Goal: Task Accomplishment & Management: Complete application form

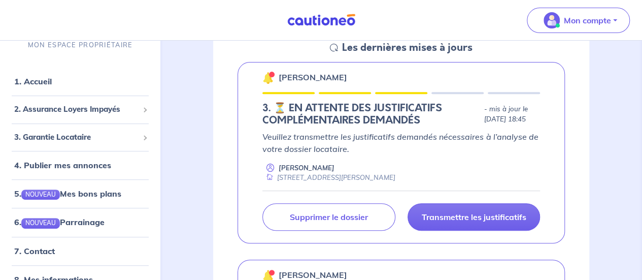
scroll to position [152, 0]
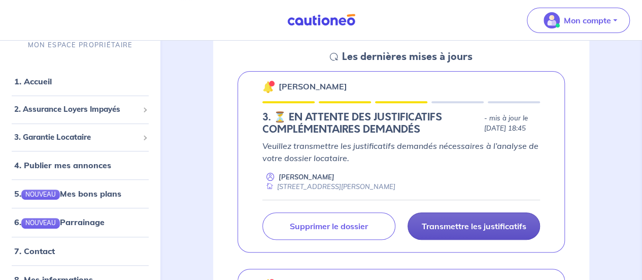
click at [462, 231] on p "Transmettre les justificatifs" at bounding box center [473, 226] width 105 height 10
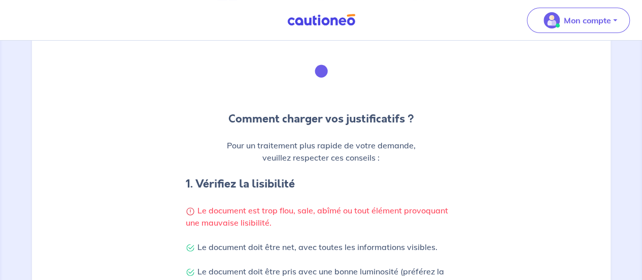
scroll to position [102, 0]
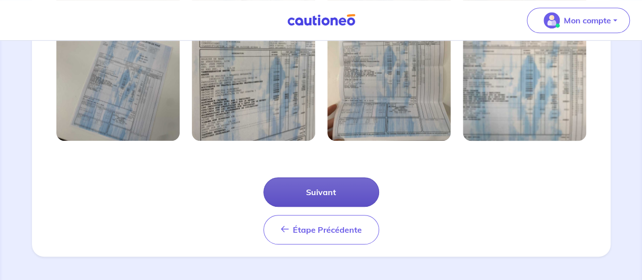
click at [328, 191] on button "Suivant" at bounding box center [321, 191] width 116 height 29
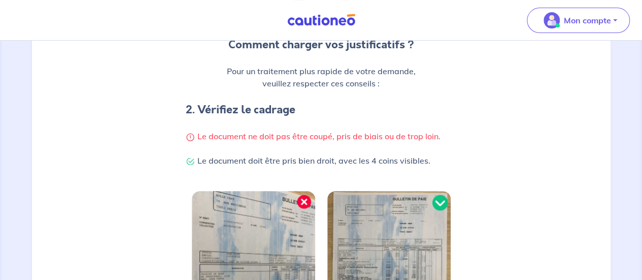
scroll to position [367, 0]
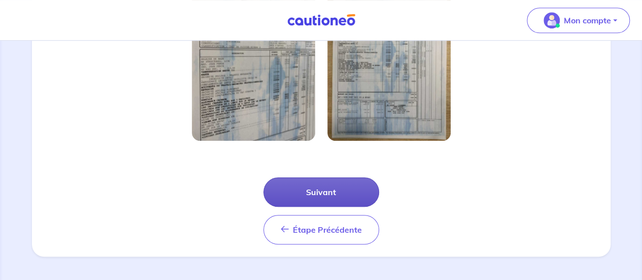
click at [338, 188] on button "Suivant" at bounding box center [321, 191] width 116 height 29
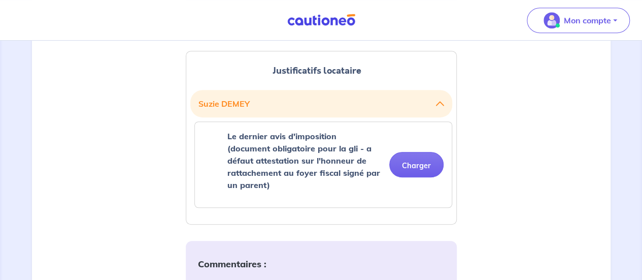
scroll to position [305, 0]
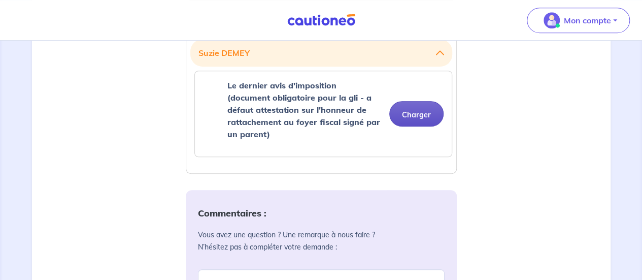
click at [426, 113] on button "Charger" at bounding box center [416, 113] width 54 height 25
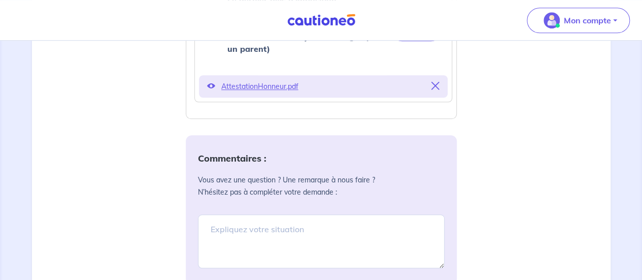
scroll to position [457, 0]
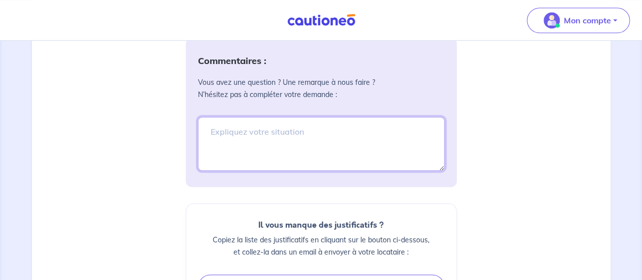
click at [244, 129] on textarea at bounding box center [321, 144] width 247 height 54
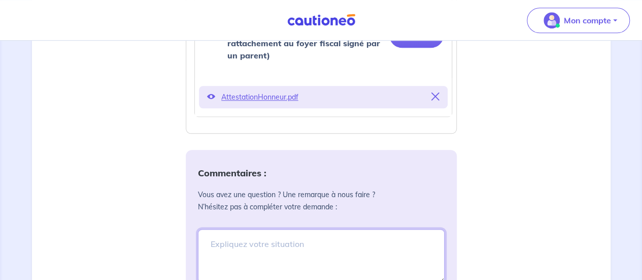
scroll to position [406, 0]
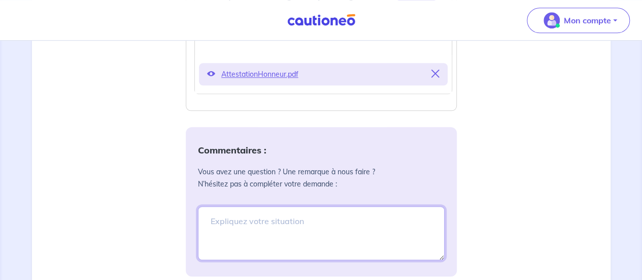
click at [268, 219] on textarea at bounding box center [321, 233] width 247 height 54
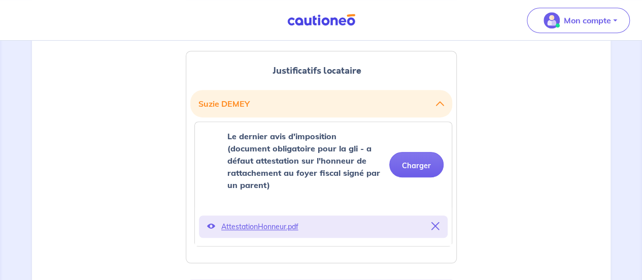
scroll to position [305, 0]
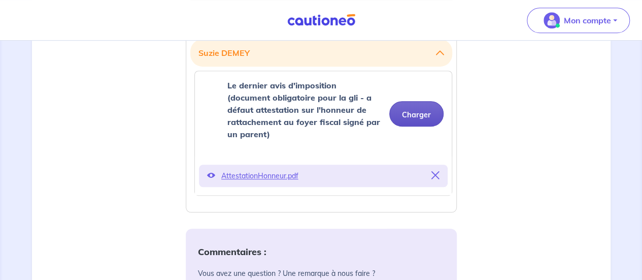
click at [422, 116] on button "Charger" at bounding box center [416, 113] width 54 height 25
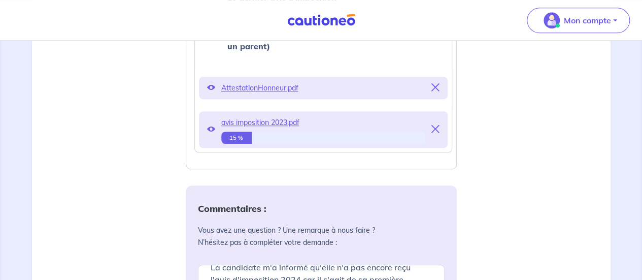
scroll to position [457, 0]
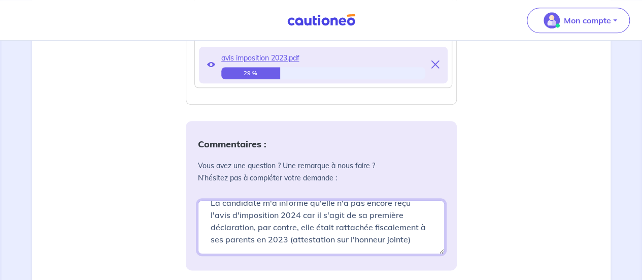
click at [406, 241] on textarea "La candidate m'a informé qu'elle n'a pas encore reçu l'avis d'imposition 2024 c…" at bounding box center [321, 227] width 247 height 54
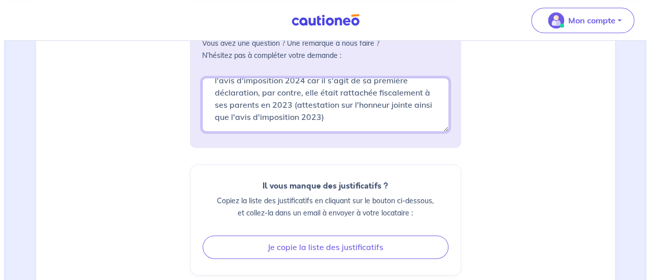
scroll to position [670, 0]
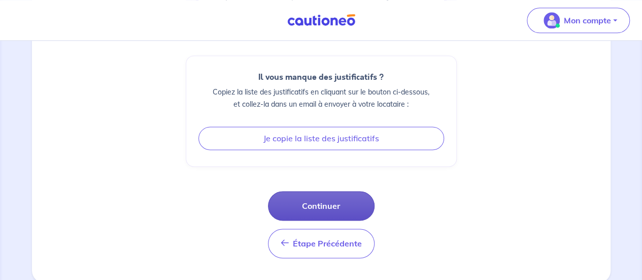
type textarea "La candidate m'a informé qu'elle n'a pas encore reçu l'avis d'imposition 2024 c…"
click at [337, 207] on button "Continuer" at bounding box center [321, 205] width 107 height 29
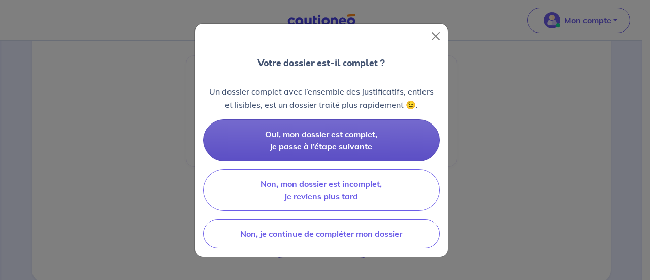
click at [334, 137] on span "Oui, mon dossier est complet, je passe à l’étape suivante" at bounding box center [321, 140] width 112 height 22
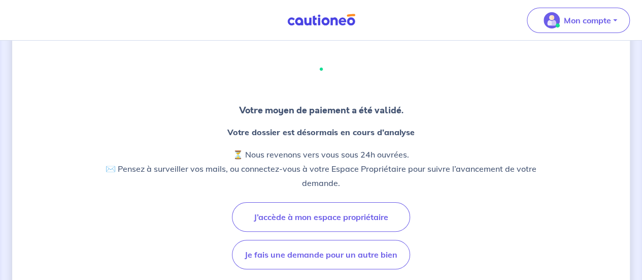
scroll to position [51, 0]
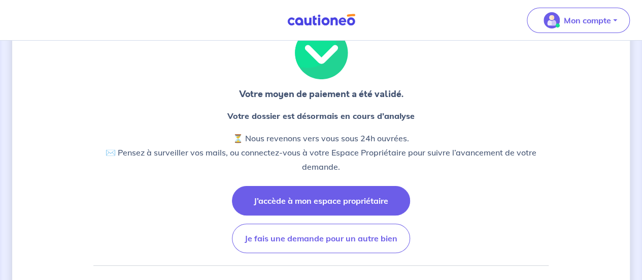
click at [327, 204] on button "J’accède à mon espace propriétaire" at bounding box center [321, 200] width 178 height 29
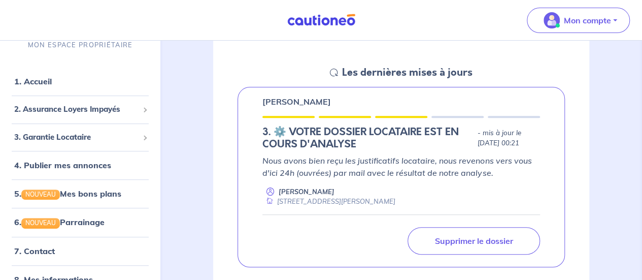
scroll to position [152, 0]
